Goal: Navigation & Orientation: Understand site structure

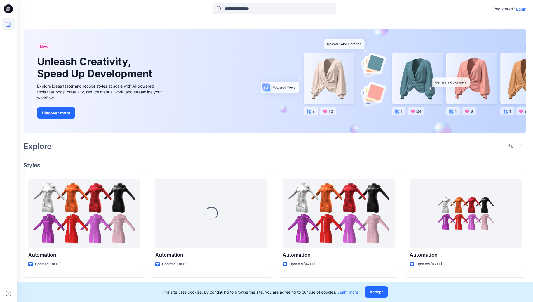
click at [520, 9] on p "Login" at bounding box center [521, 9] width 10 height 6
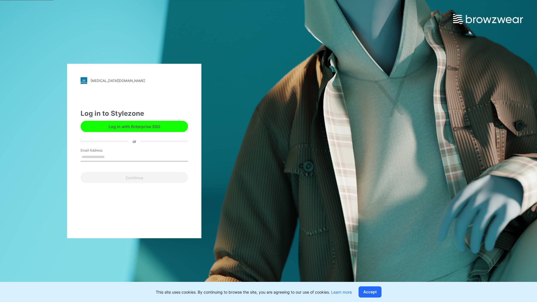
click at [110, 157] on input "Email Address" at bounding box center [134, 157] width 107 height 8
type input "**********"
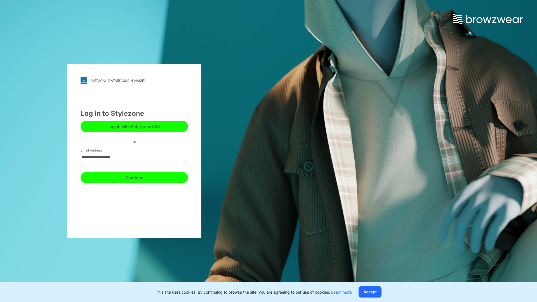
click at [140, 177] on button "Continue" at bounding box center [134, 177] width 107 height 11
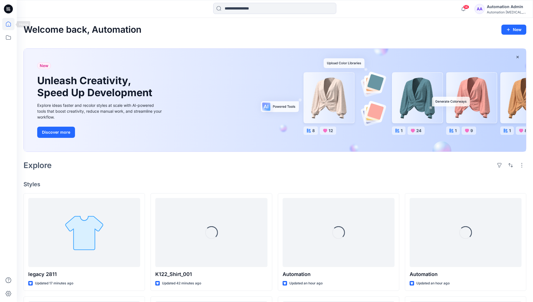
click at [11, 24] on icon at bounding box center [8, 24] width 5 height 5
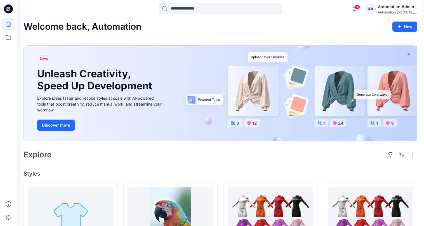
scroll to position [22, 0]
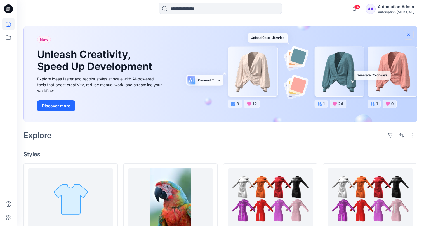
click at [408, 34] on icon "button" at bounding box center [409, 34] width 2 height 2
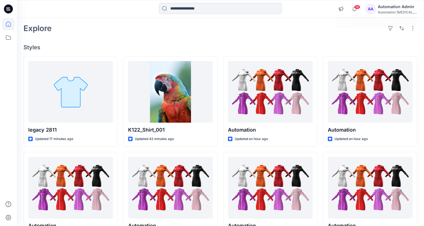
click at [399, 13] on div "Automation [MEDICAL_DATA]..." at bounding box center [397, 12] width 39 height 4
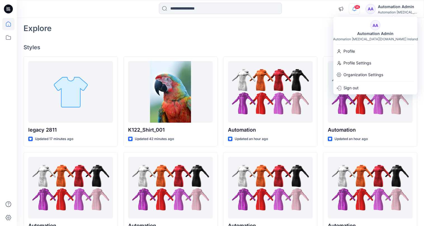
click at [356, 9] on icon "button" at bounding box center [354, 9] width 4 height 4
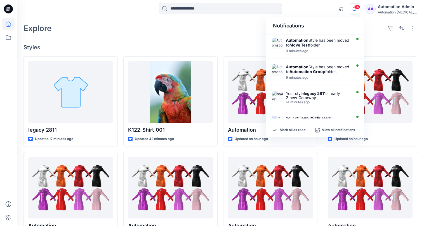
scroll to position [0, 0]
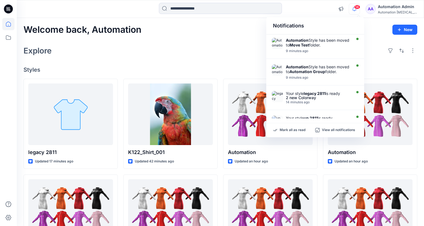
click at [277, 28] on div "Notifications" at bounding box center [315, 25] width 98 height 17
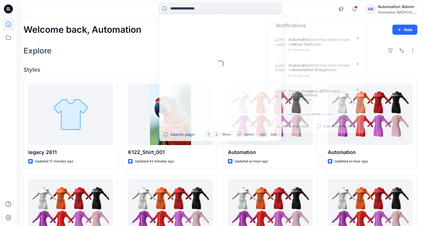
click at [222, 12] on input at bounding box center [220, 8] width 123 height 11
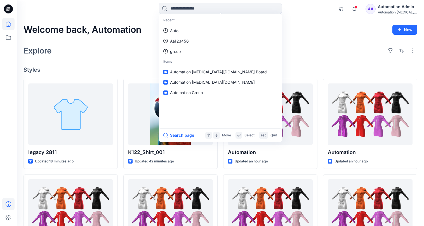
click at [7, 203] on icon at bounding box center [8, 204] width 12 height 12
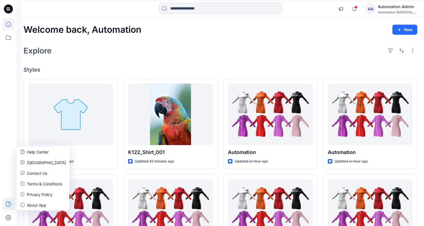
click at [101, 55] on div "Explore" at bounding box center [220, 50] width 394 height 13
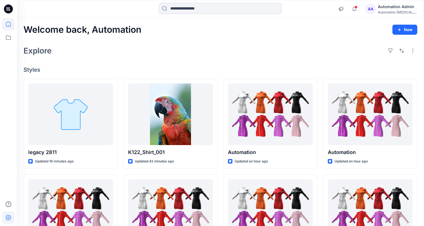
click at [11, 215] on icon at bounding box center [8, 217] width 12 height 12
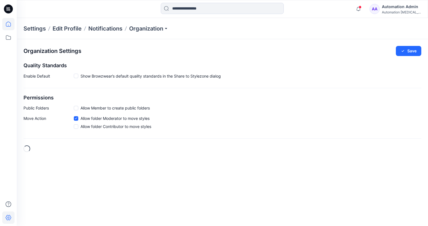
click at [11, 25] on icon at bounding box center [8, 24] width 12 height 12
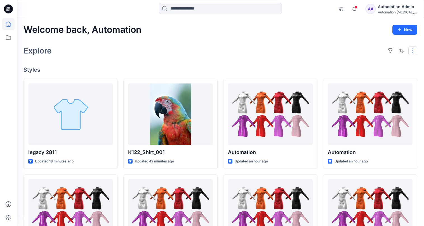
click at [412, 53] on button "button" at bounding box center [412, 50] width 9 height 9
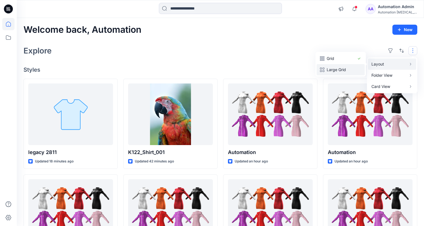
click at [346, 67] on p "Large Grid" at bounding box center [341, 69] width 28 height 7
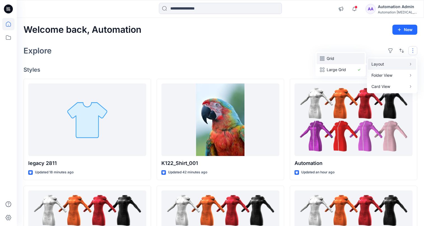
click at [334, 58] on p "Grid" at bounding box center [341, 58] width 28 height 7
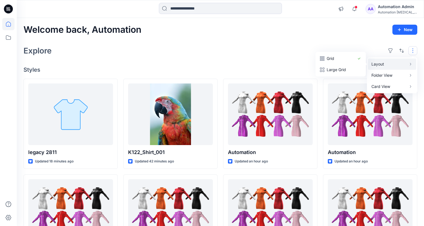
click at [413, 51] on button "button" at bounding box center [412, 50] width 9 height 9
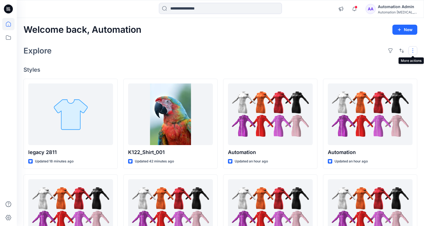
click at [410, 51] on button "button" at bounding box center [412, 50] width 9 height 9
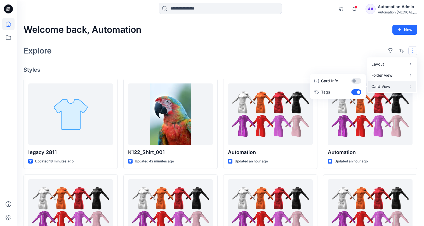
click at [395, 85] on p "Card View" at bounding box center [388, 86] width 35 height 7
click at [356, 81] on button "Card Info" at bounding box center [338, 80] width 54 height 11
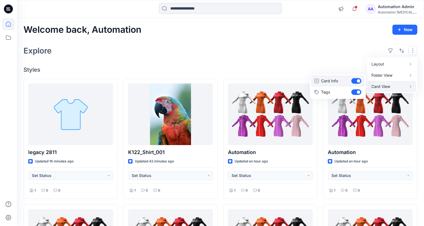
click at [356, 81] on button "Card Info" at bounding box center [338, 80] width 54 height 11
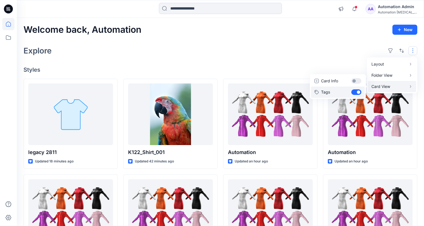
click at [356, 91] on button "Tags" at bounding box center [338, 91] width 54 height 11
click at [407, 49] on div "Layout Grid Large Grid Folder View Compact Card Card View Card Info Tags" at bounding box center [401, 50] width 31 height 9
click at [349, 50] on div "Explore" at bounding box center [220, 50] width 394 height 13
click at [409, 50] on button "button" at bounding box center [412, 50] width 9 height 9
click at [389, 86] on p "Card View" at bounding box center [388, 86] width 35 height 7
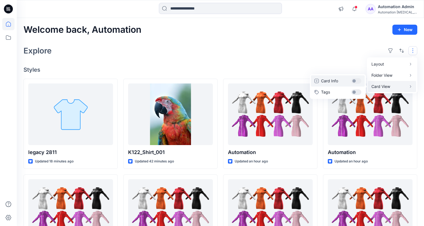
click at [357, 81] on button "Card Info" at bounding box center [338, 80] width 54 height 11
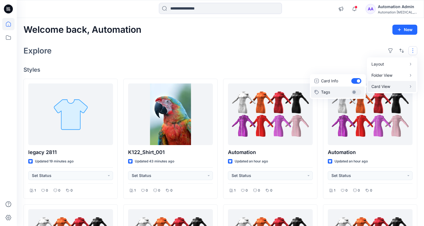
click at [357, 89] on button "Tags" at bounding box center [338, 91] width 54 height 11
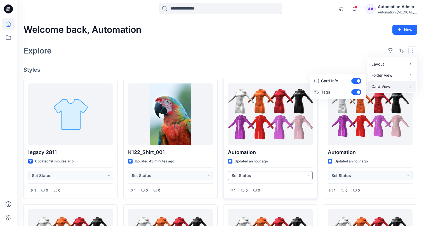
click at [308, 177] on button "Set Status" at bounding box center [270, 175] width 85 height 9
